Goal: Register for event/course

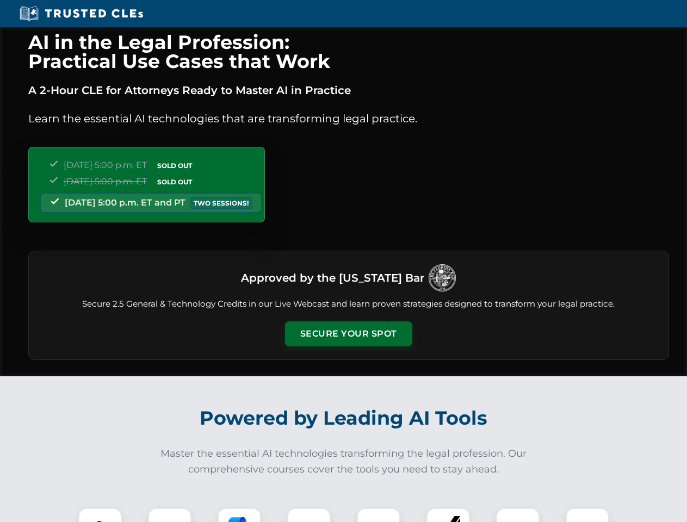
click at [348, 334] on button "Secure Your Spot" at bounding box center [348, 333] width 127 height 25
click at [100, 515] on img at bounding box center [100, 530] width 32 height 32
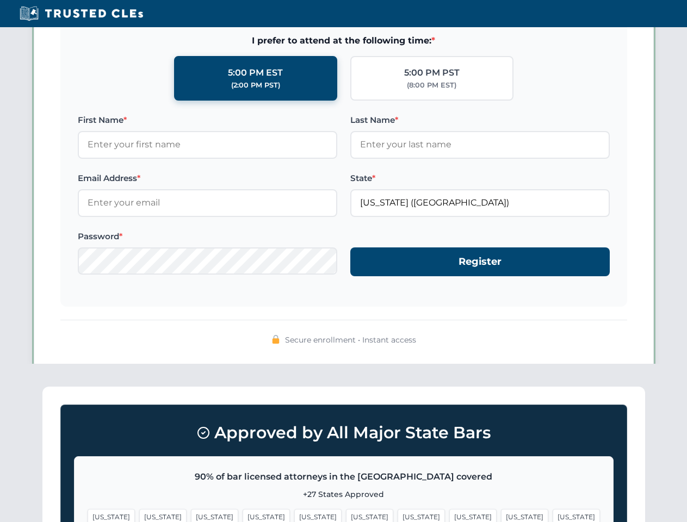
click at [501, 515] on span "[US_STATE]" at bounding box center [524, 517] width 47 height 16
